Goal: Information Seeking & Learning: Learn about a topic

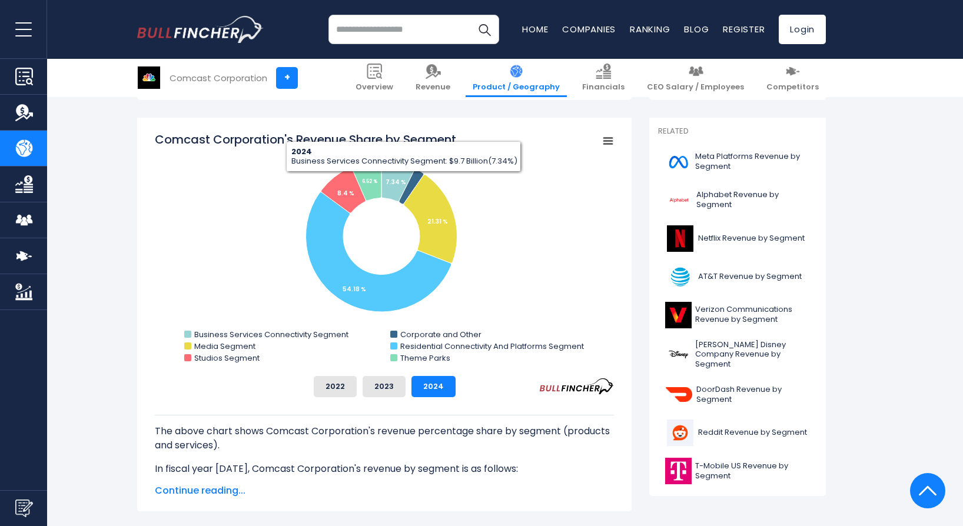
click at [403, 34] on input "search" at bounding box center [414, 29] width 171 height 29
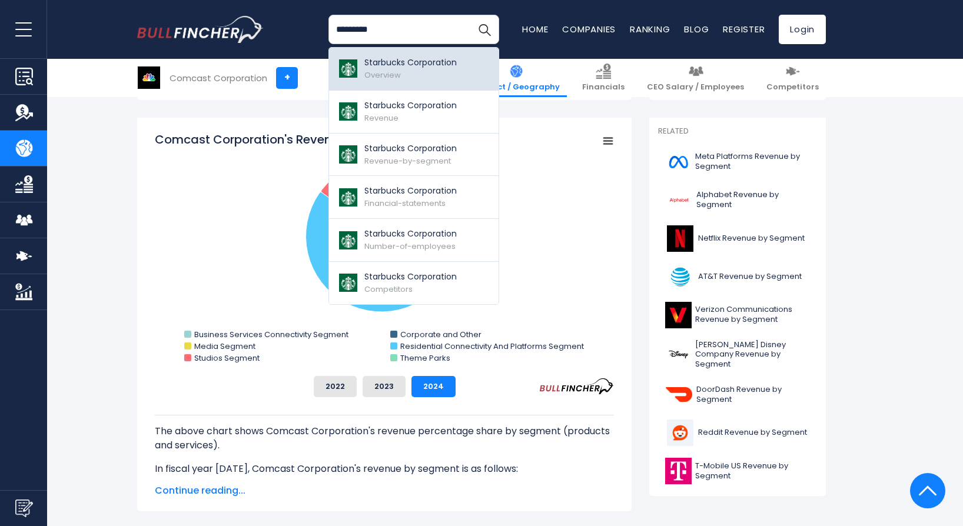
type input "*********"
click at [391, 72] on span "Overview" at bounding box center [383, 74] width 37 height 11
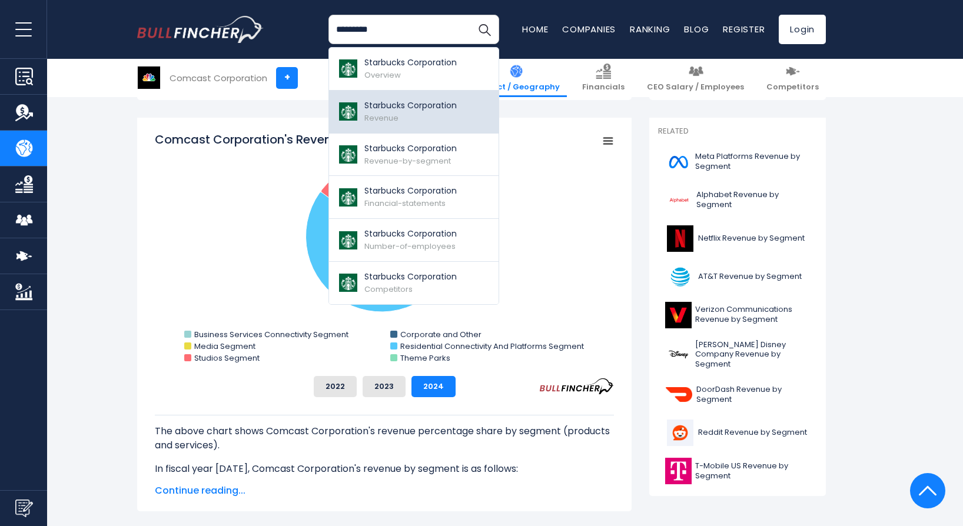
click at [383, 112] on span "Revenue" at bounding box center [382, 117] width 34 height 11
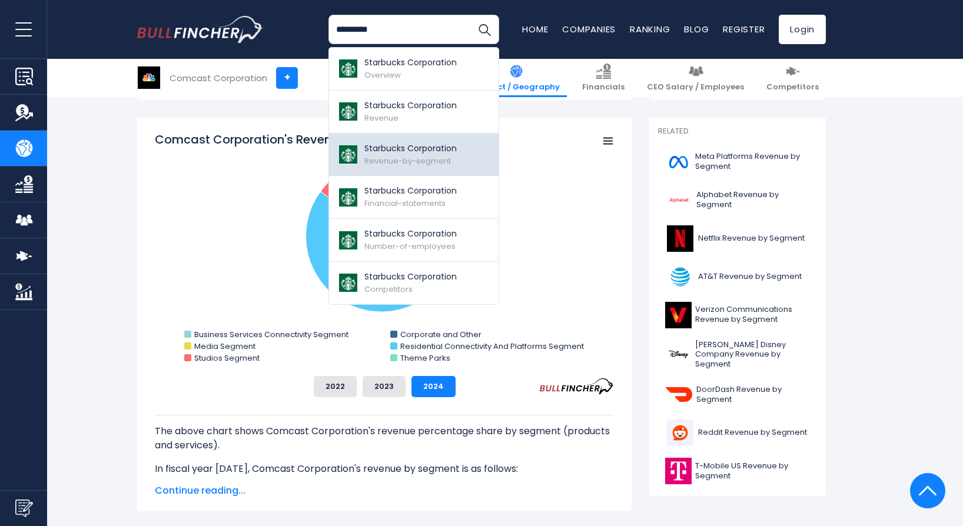
click at [420, 147] on p "Starbucks Corporation" at bounding box center [411, 149] width 92 height 12
click at [418, 147] on p "Starbucks Corporation" at bounding box center [411, 149] width 92 height 12
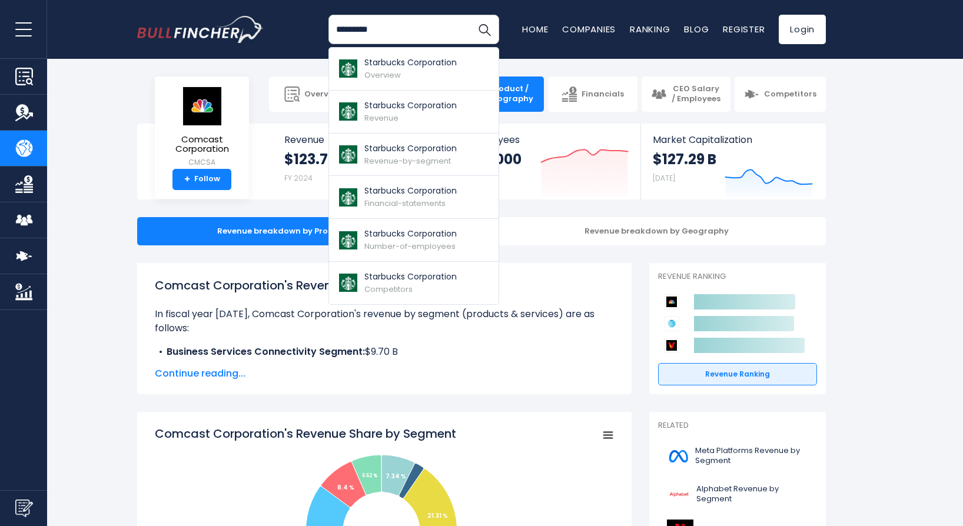
click at [91, 59] on body "Overview Revenue Product / Geography" at bounding box center [481, 263] width 963 height 526
click at [396, 16] on input "*********" at bounding box center [414, 29] width 171 height 29
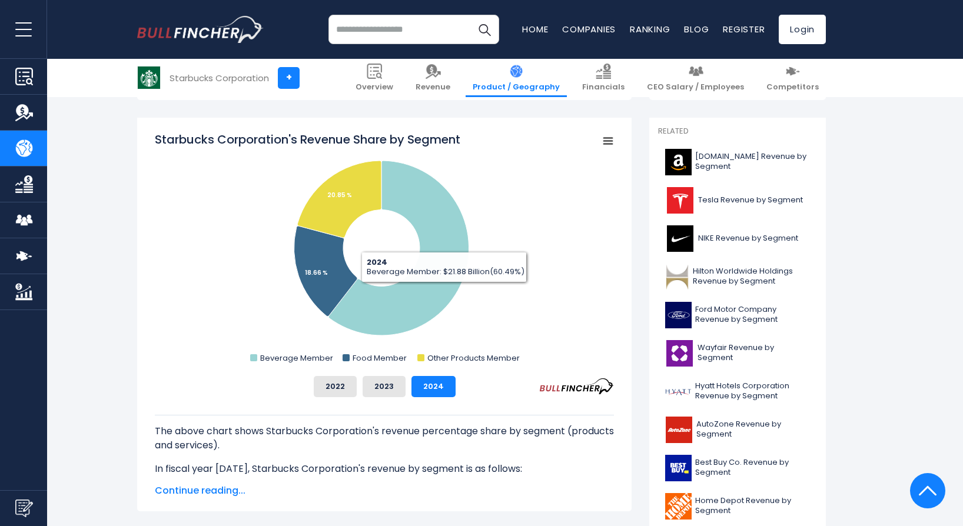
scroll to position [236, 0]
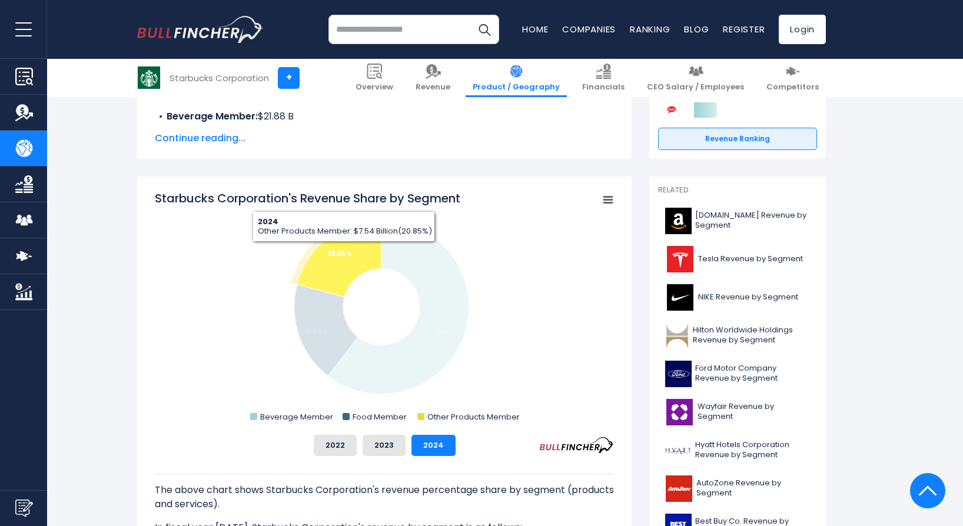
click at [344, 251] on tspan "20.85 %" at bounding box center [339, 254] width 25 height 9
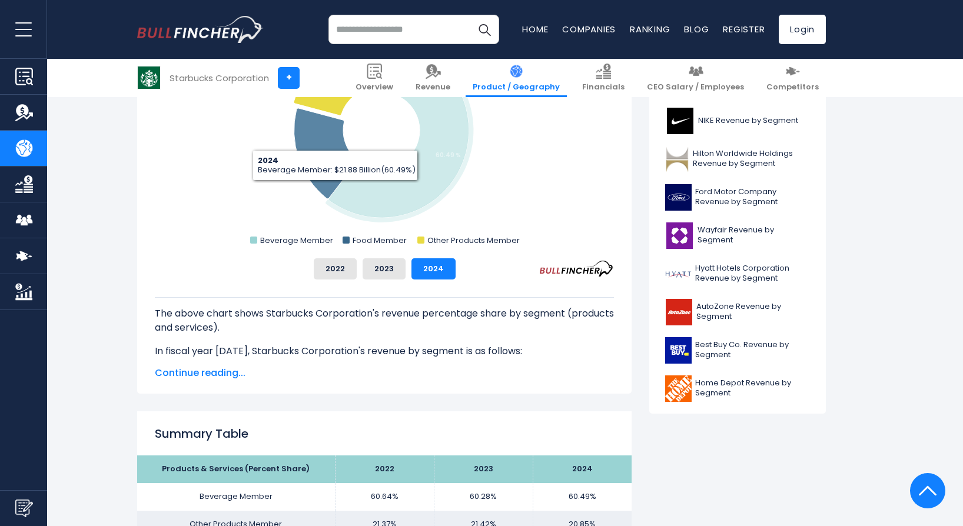
click at [322, 192] on icon "Starbucks Corporation's Revenue Share by Segment" at bounding box center [326, 153] width 64 height 91
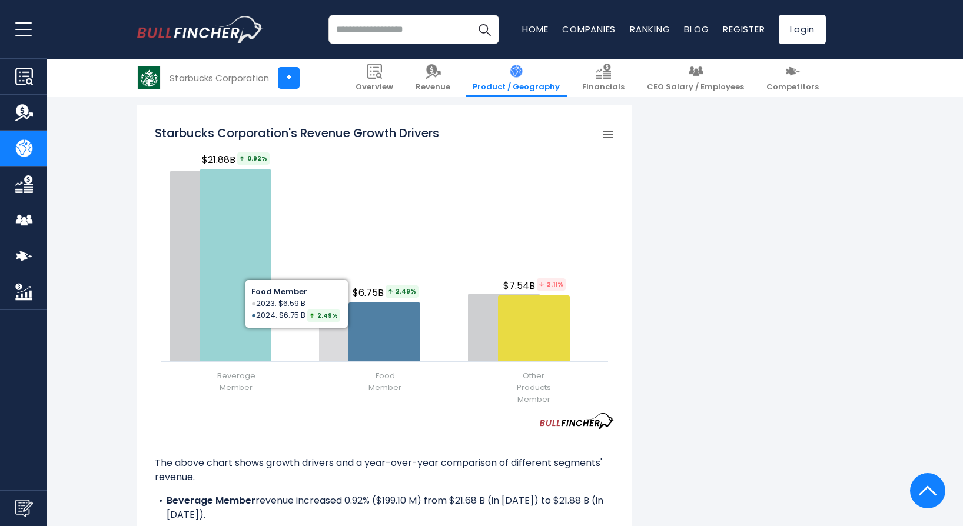
scroll to position [1354, 0]
